Goal: Navigation & Orientation: Find specific page/section

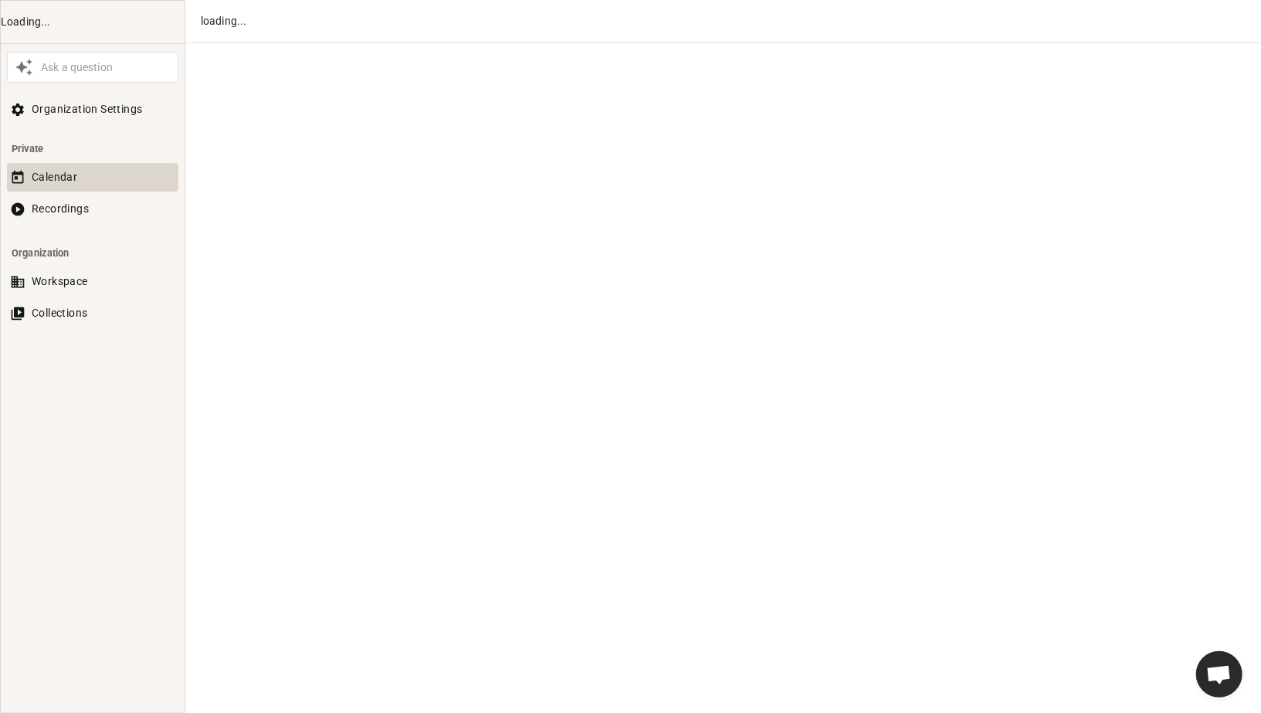
scroll to position [647, 0]
click at [59, 209] on button "Recordings" at bounding box center [92, 209] width 171 height 29
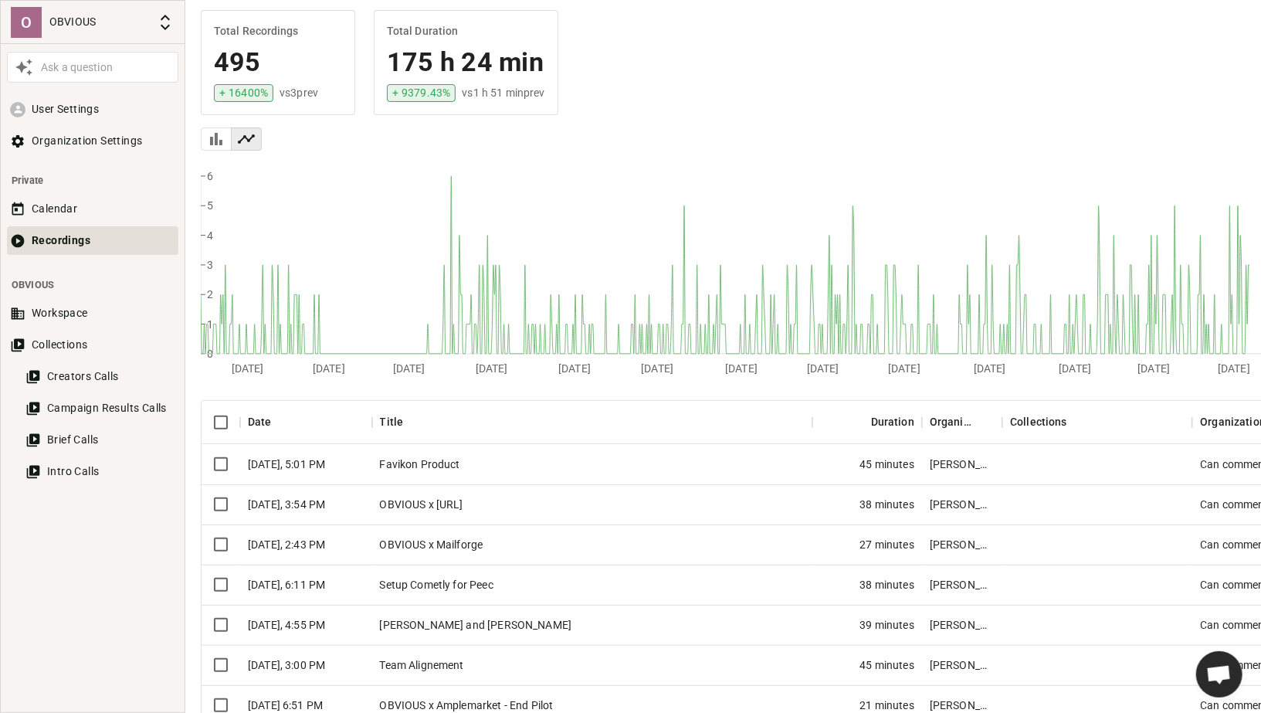
scroll to position [112, 0]
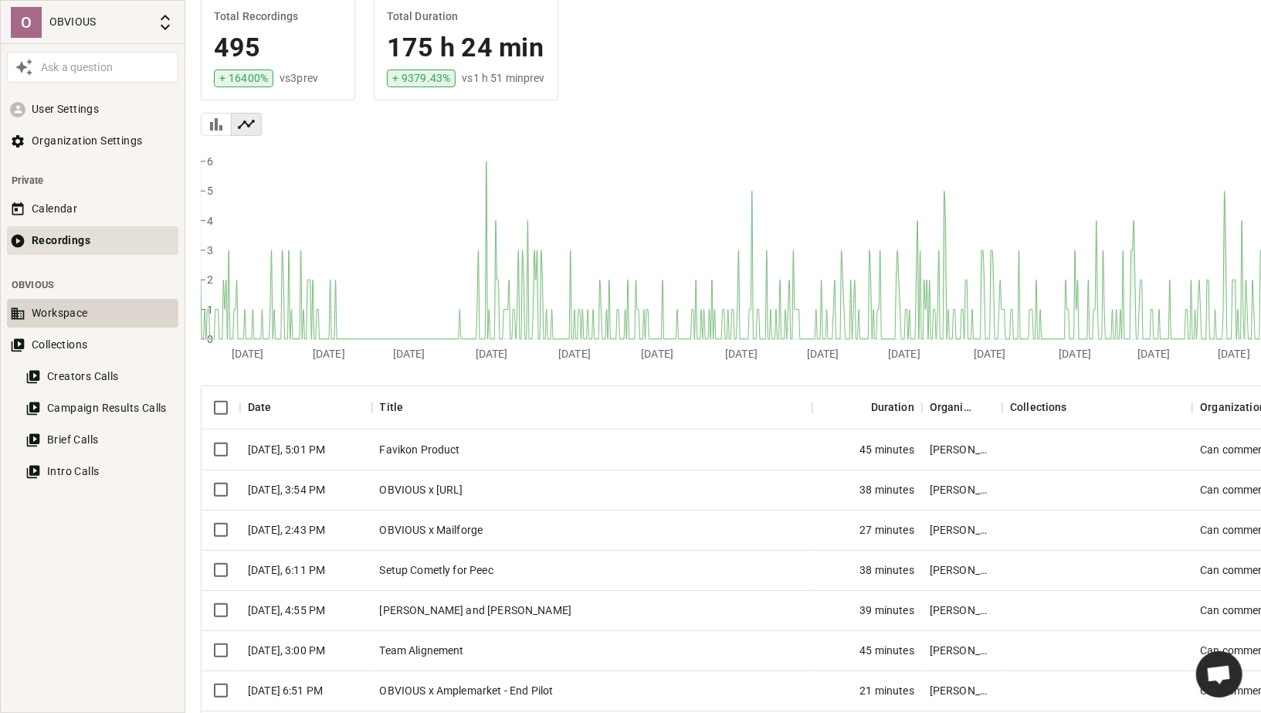
click at [58, 314] on button "Workspace" at bounding box center [92, 313] width 171 height 29
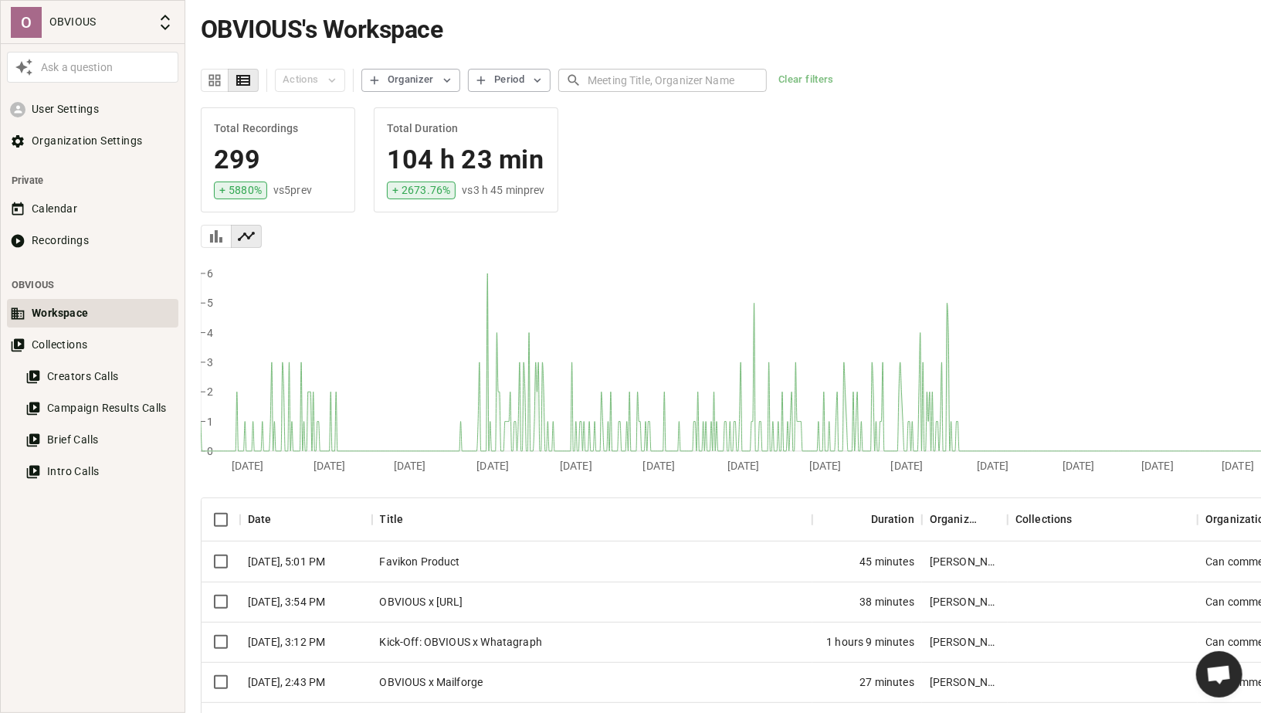
click at [541, 647] on div "Kick-Off: OBVIOUS x Whatagraph" at bounding box center [592, 642] width 440 height 40
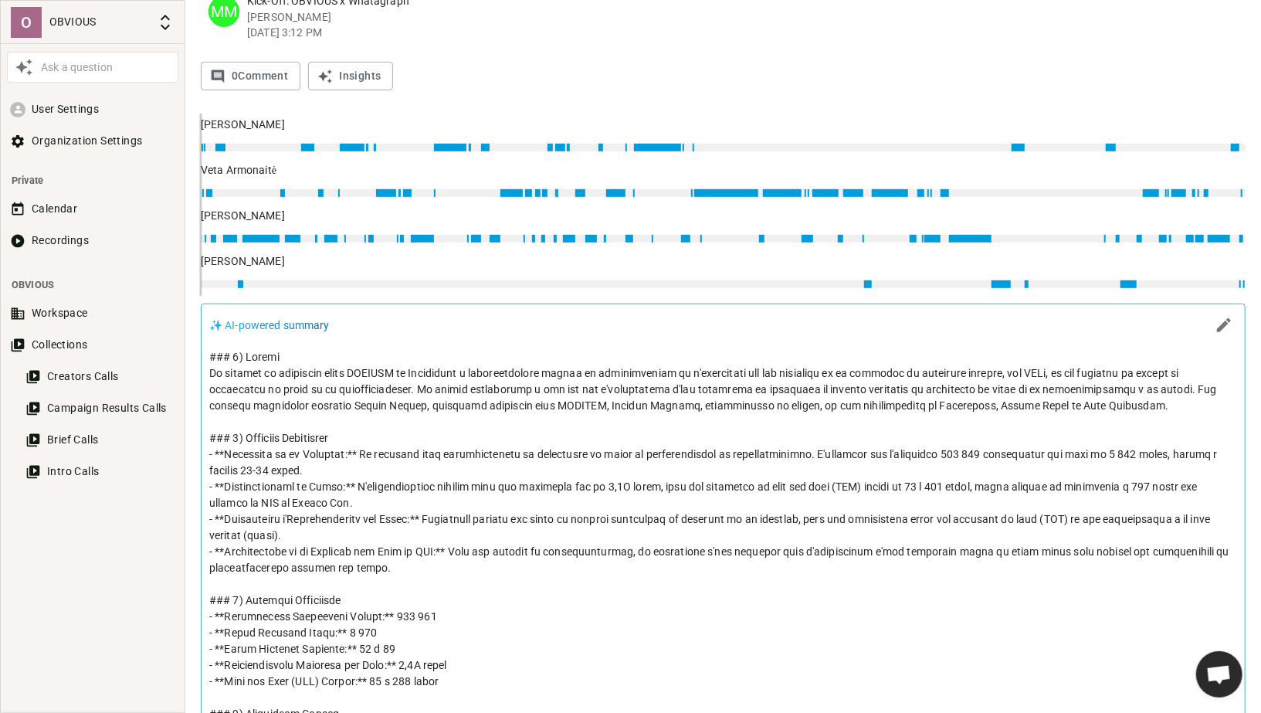
scroll to position [518, 0]
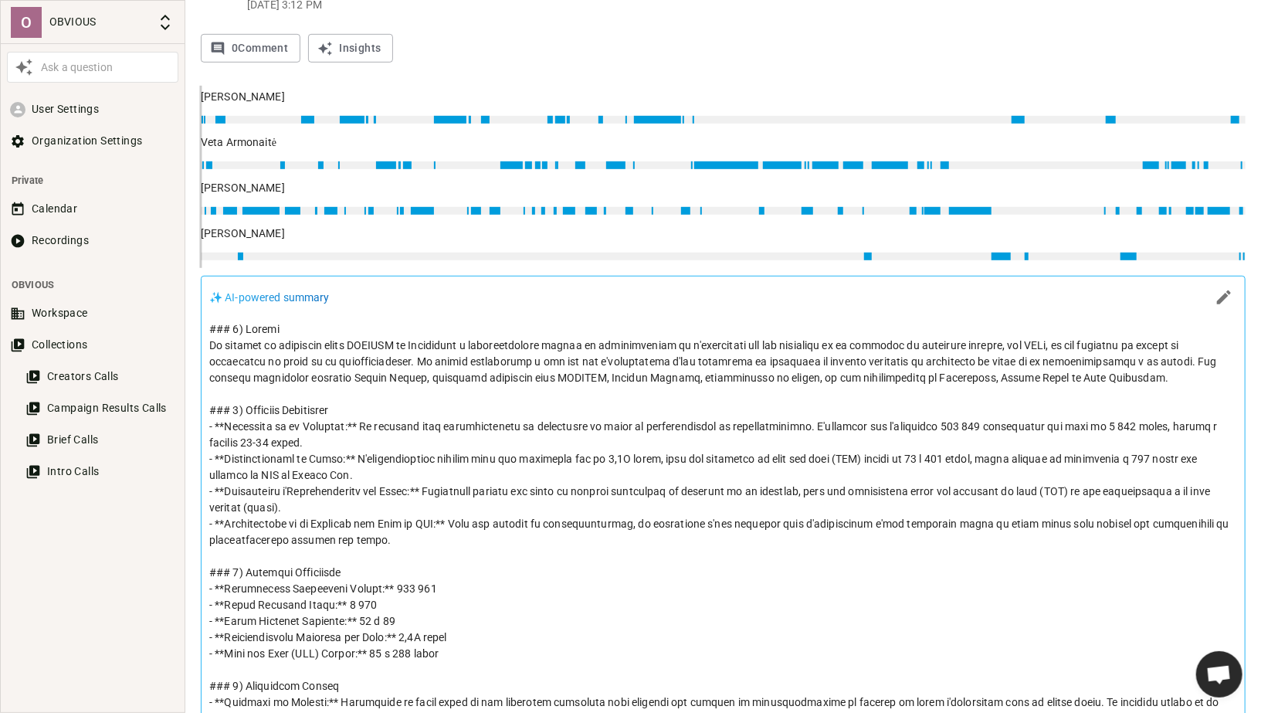
click at [482, 471] on p at bounding box center [723, 564] width 1028 height 487
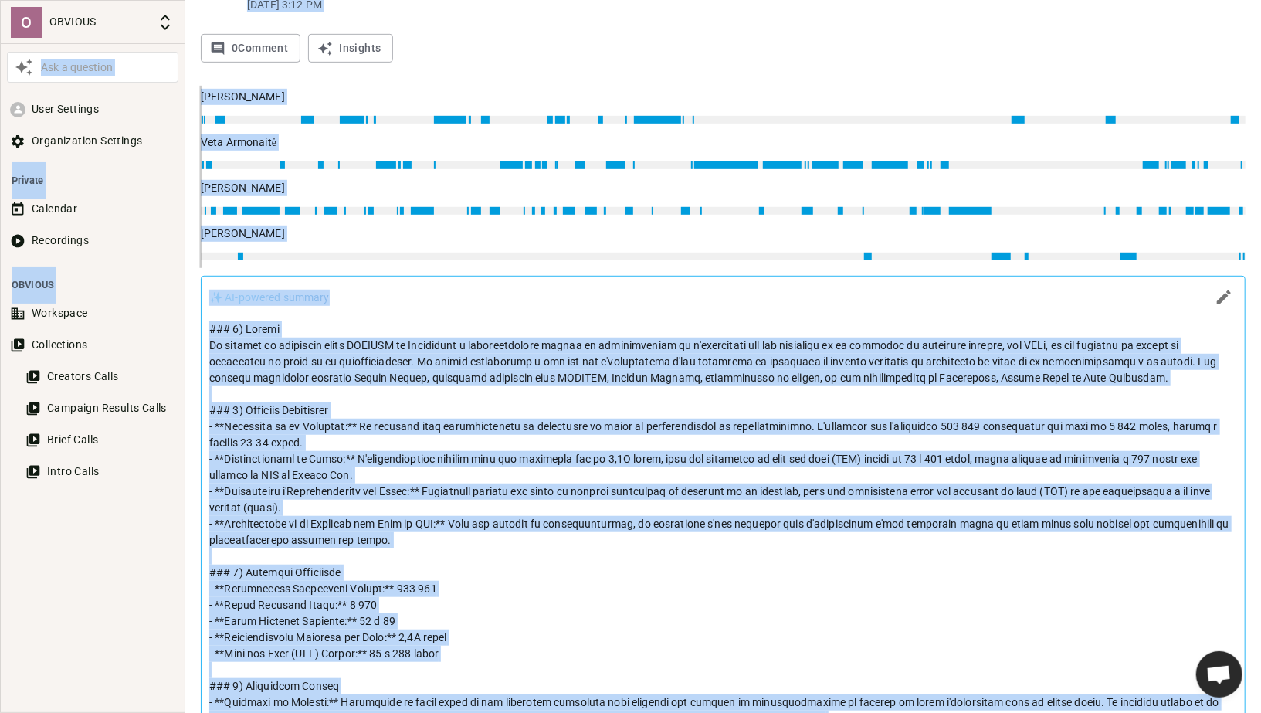
copy body "Lor i dolorsit Amet Consecte Adipiscingel Seddoeiu Tempori Utlabore Etdolorema …"
click at [70, 318] on button "Workspace" at bounding box center [92, 313] width 171 height 29
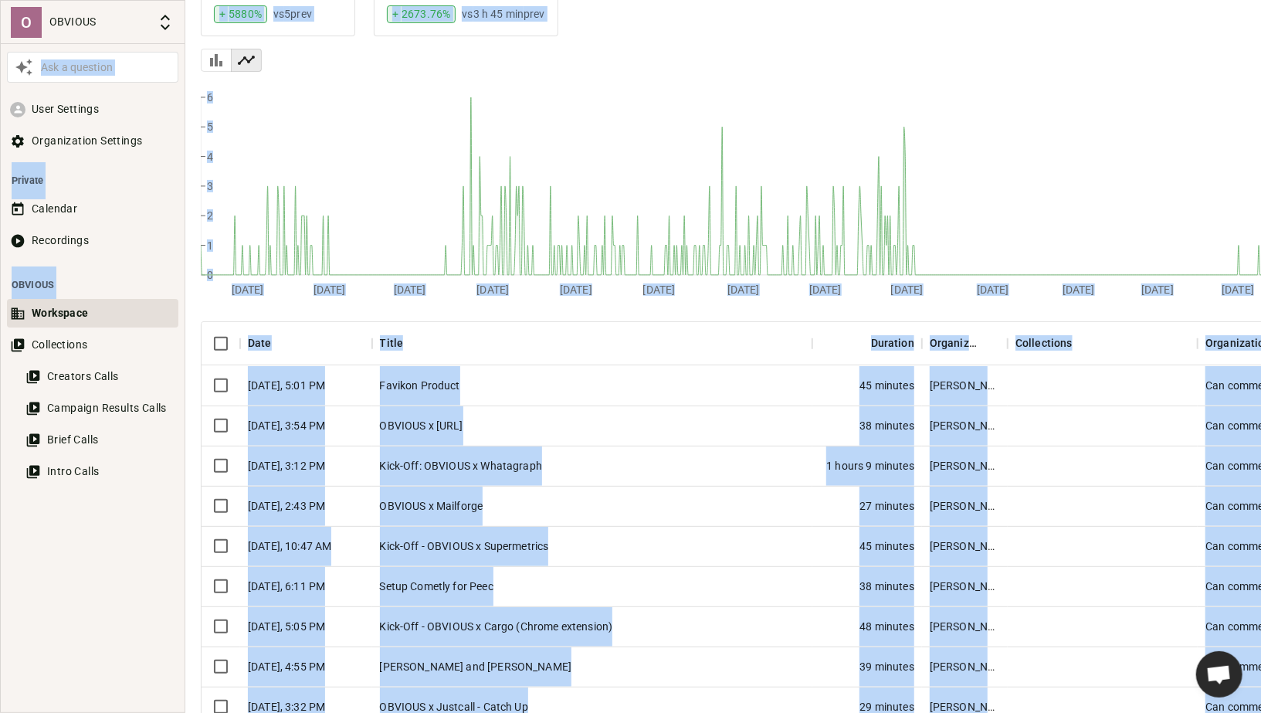
scroll to position [198, 0]
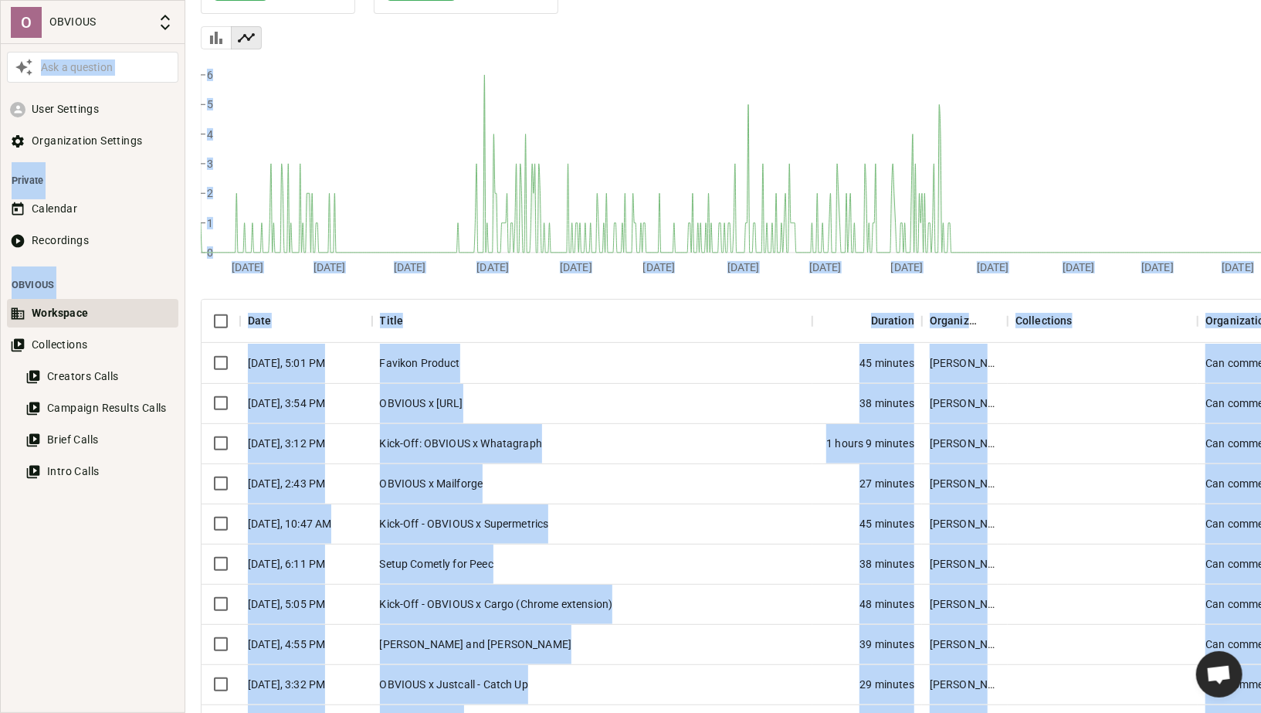
click at [616, 323] on div "Title" at bounding box center [592, 321] width 425 height 43
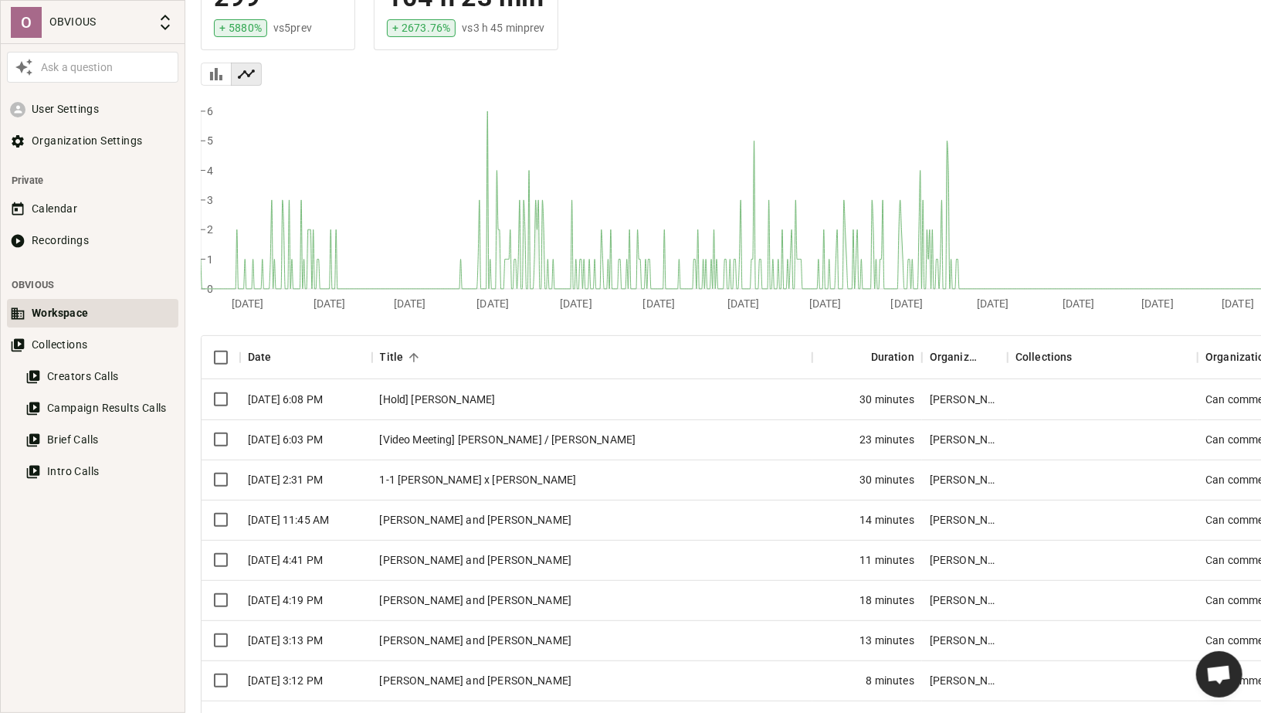
scroll to position [170, 0]
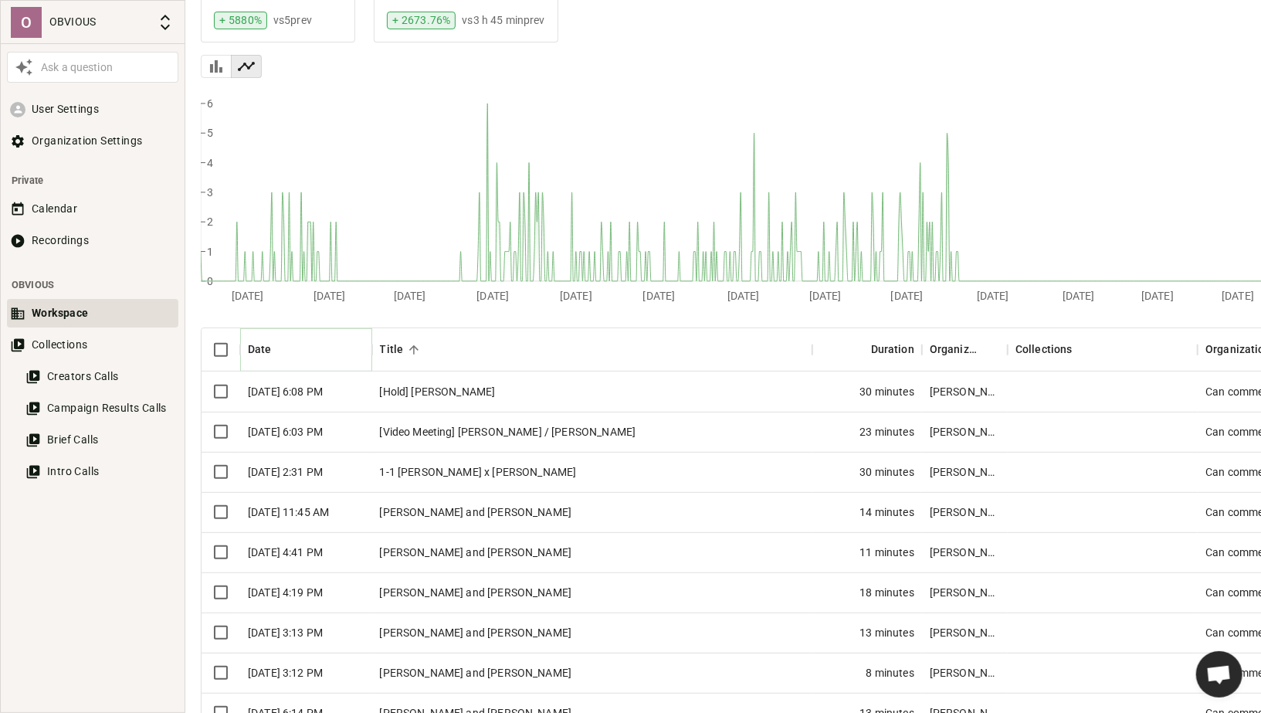
click at [276, 349] on icon "Sort" at bounding box center [283, 350] width 14 height 14
click at [287, 346] on icon "Sort" at bounding box center [283, 350] width 14 height 14
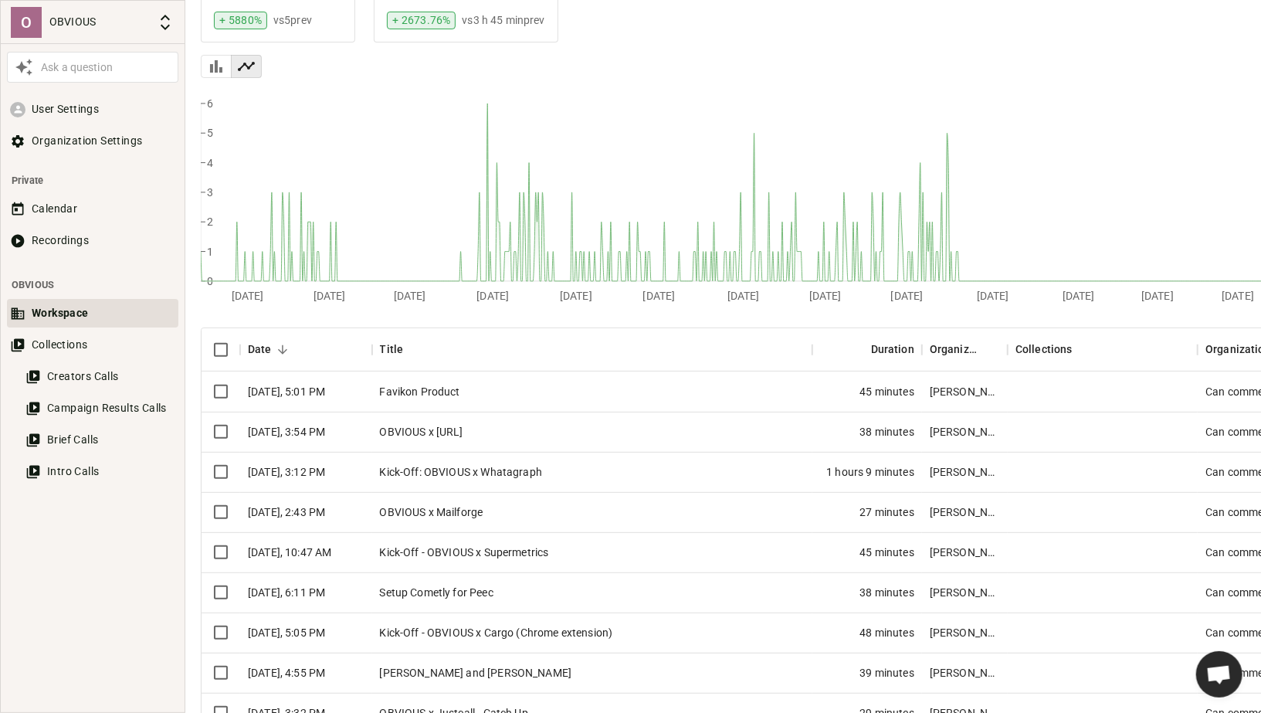
click at [503, 555] on div "Kick-Off - OBVIOUS x Supermetrics" at bounding box center [592, 552] width 440 height 40
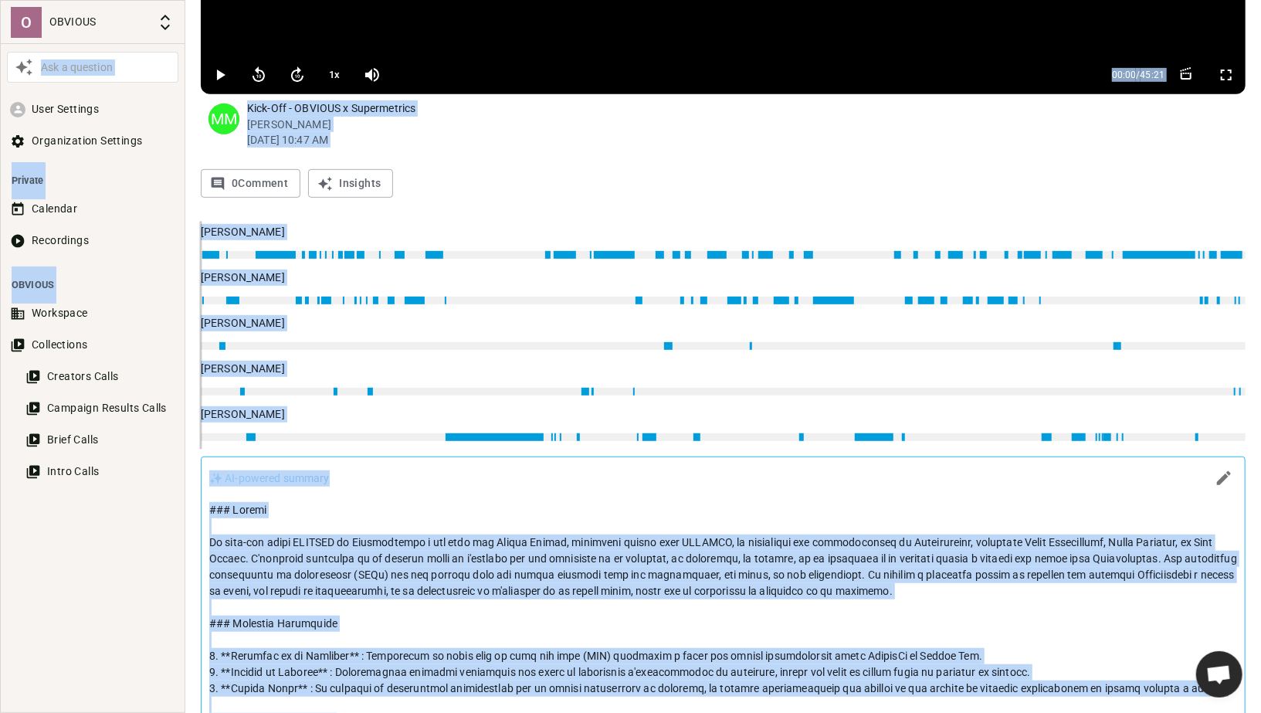
scroll to position [392, 0]
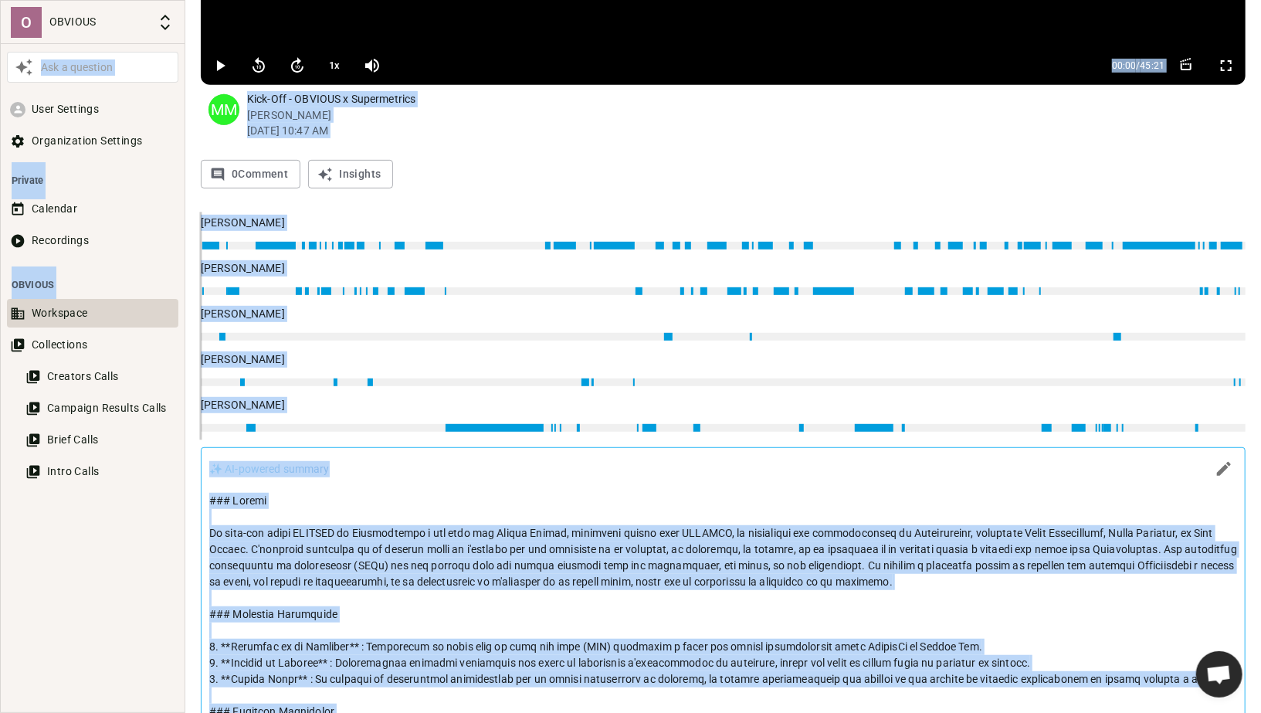
click at [59, 321] on button "Workspace" at bounding box center [92, 313] width 171 height 29
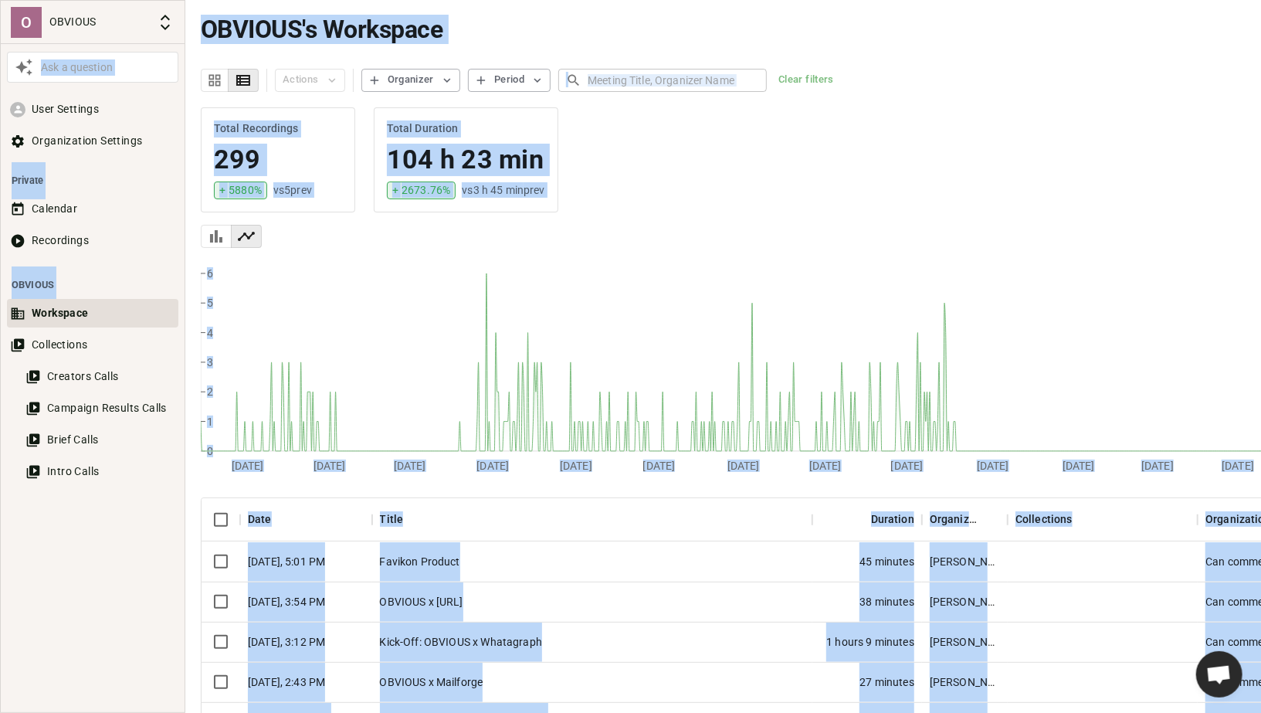
click at [676, 484] on div "Total Recordings 299 + 5880 % vs 5 prev Total Duration 104 h 23 min + 2673.76 %…" at bounding box center [801, 295] width 1233 height 390
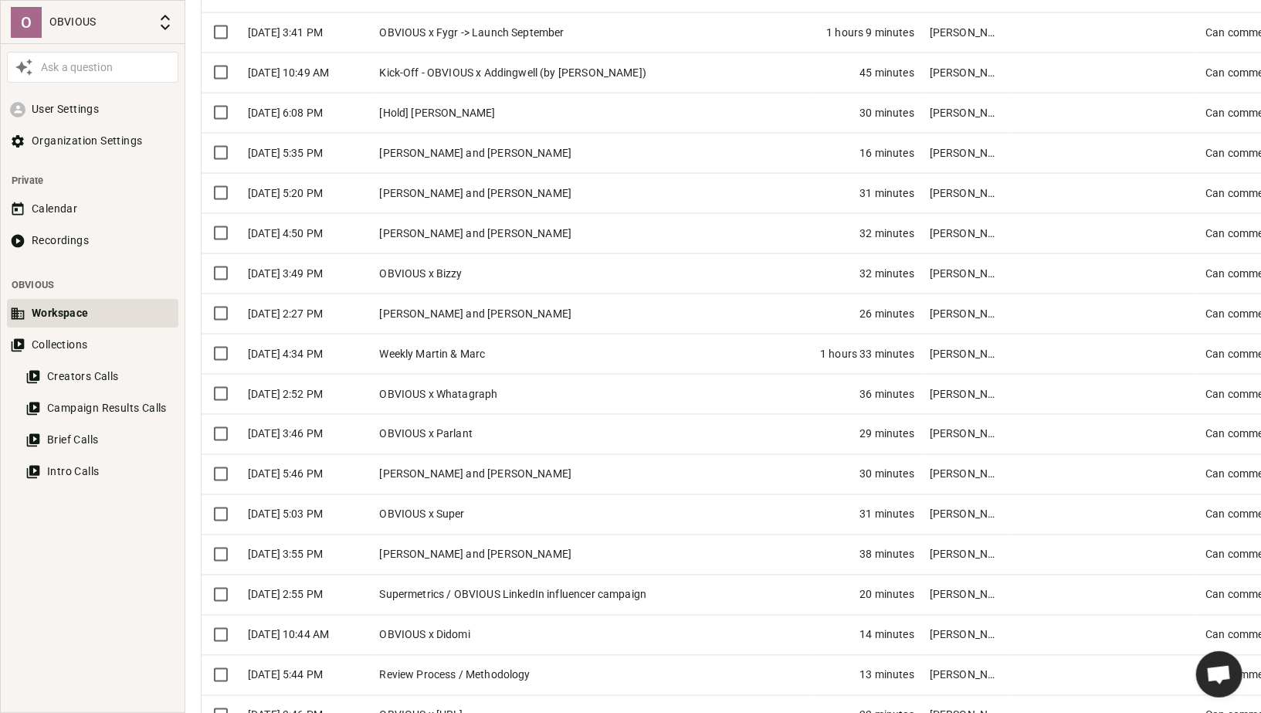
scroll to position [1162, 0]
